Goal: Communication & Community: Answer question/provide support

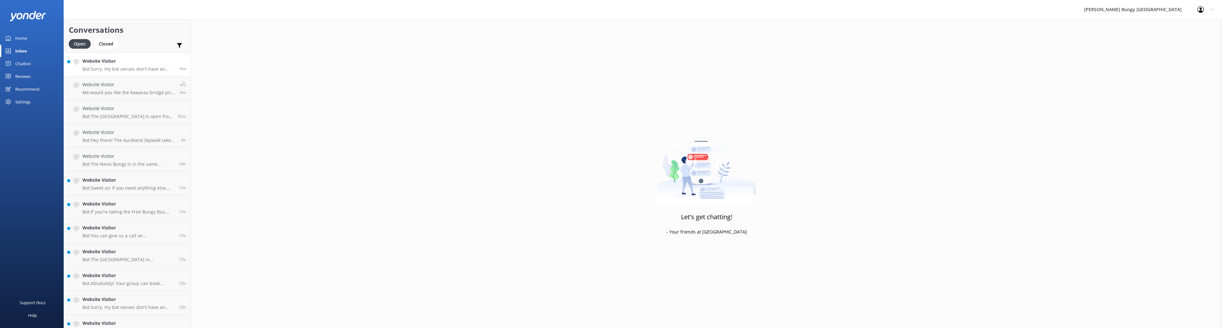
click at [120, 66] on p "Bot: Sorry, my bot senses don't have an answer for that, please try and rephras…" at bounding box center [128, 69] width 93 height 6
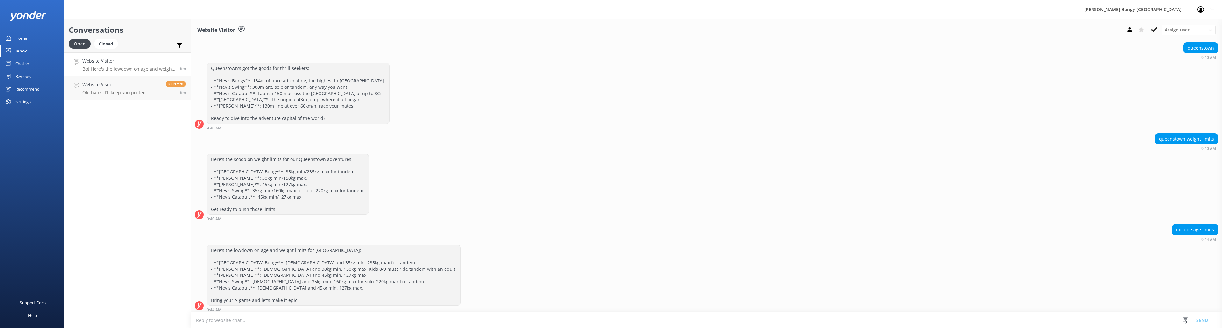
scroll to position [385, 0]
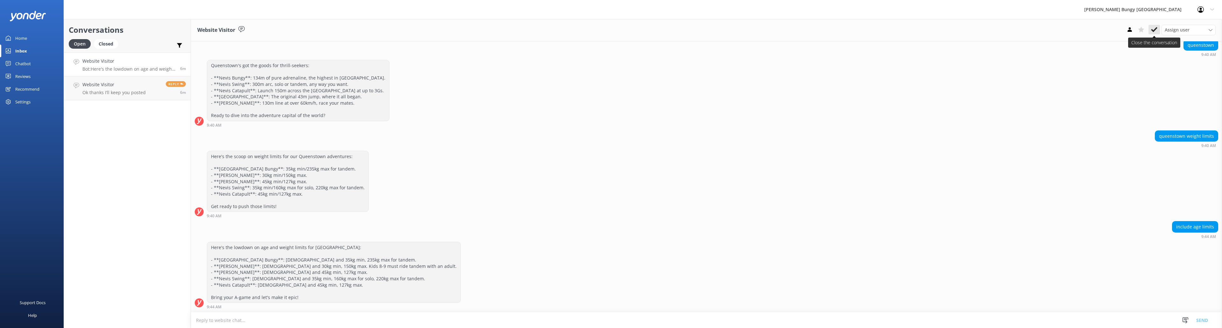
click at [1152, 26] on icon at bounding box center [1154, 29] width 6 height 6
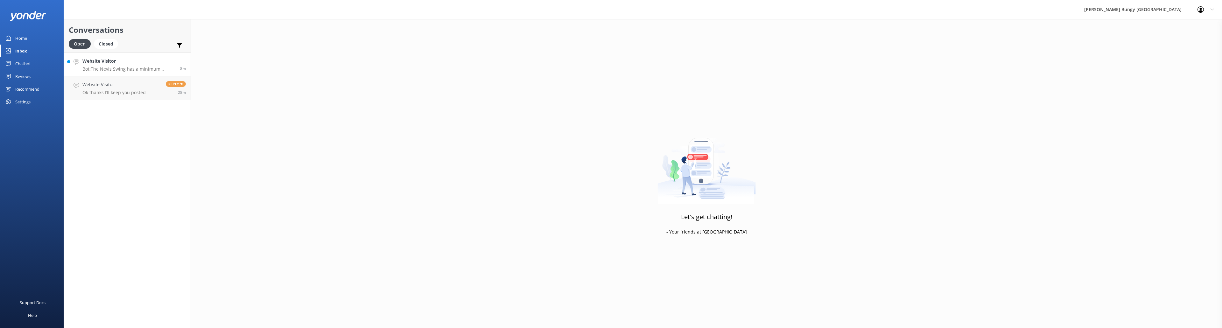
click at [133, 66] on div "Website Visitor Bot: The Nevis Swing has a minimum weight requirement of 35kg. …" at bounding box center [128, 65] width 93 height 14
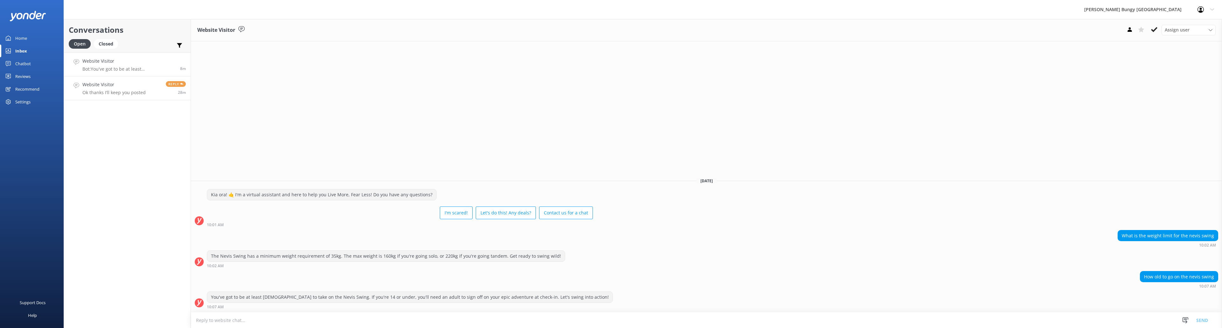
click at [128, 90] on p "Ok thanks I’ll keep you posted" at bounding box center [113, 93] width 63 height 6
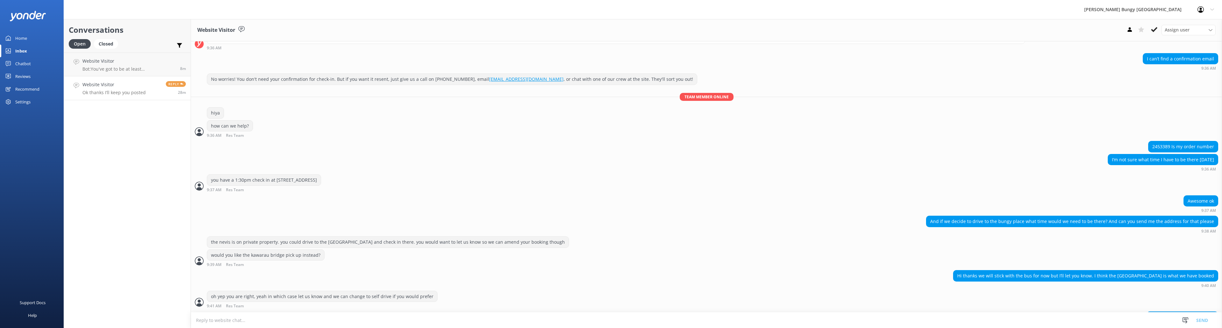
scroll to position [566, 0]
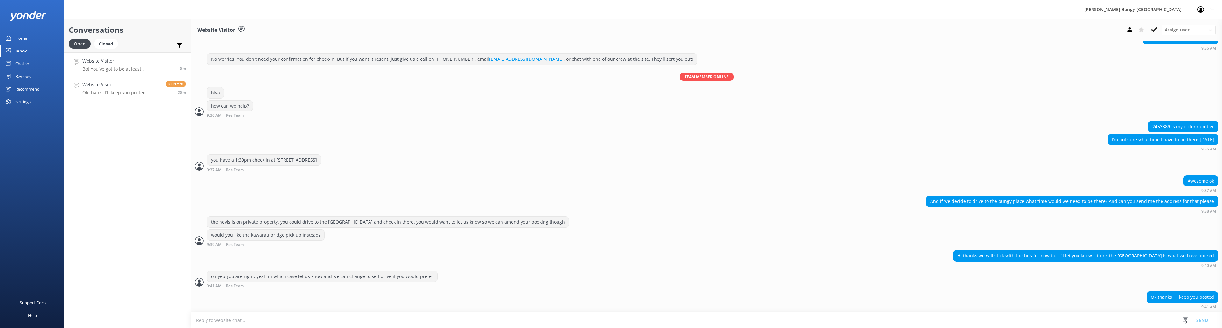
click at [122, 66] on p "Bot: You've got to be at least 10 years old to take on the Nevis Swing. If you'…" at bounding box center [128, 69] width 93 height 6
